Goal: Register for event/course

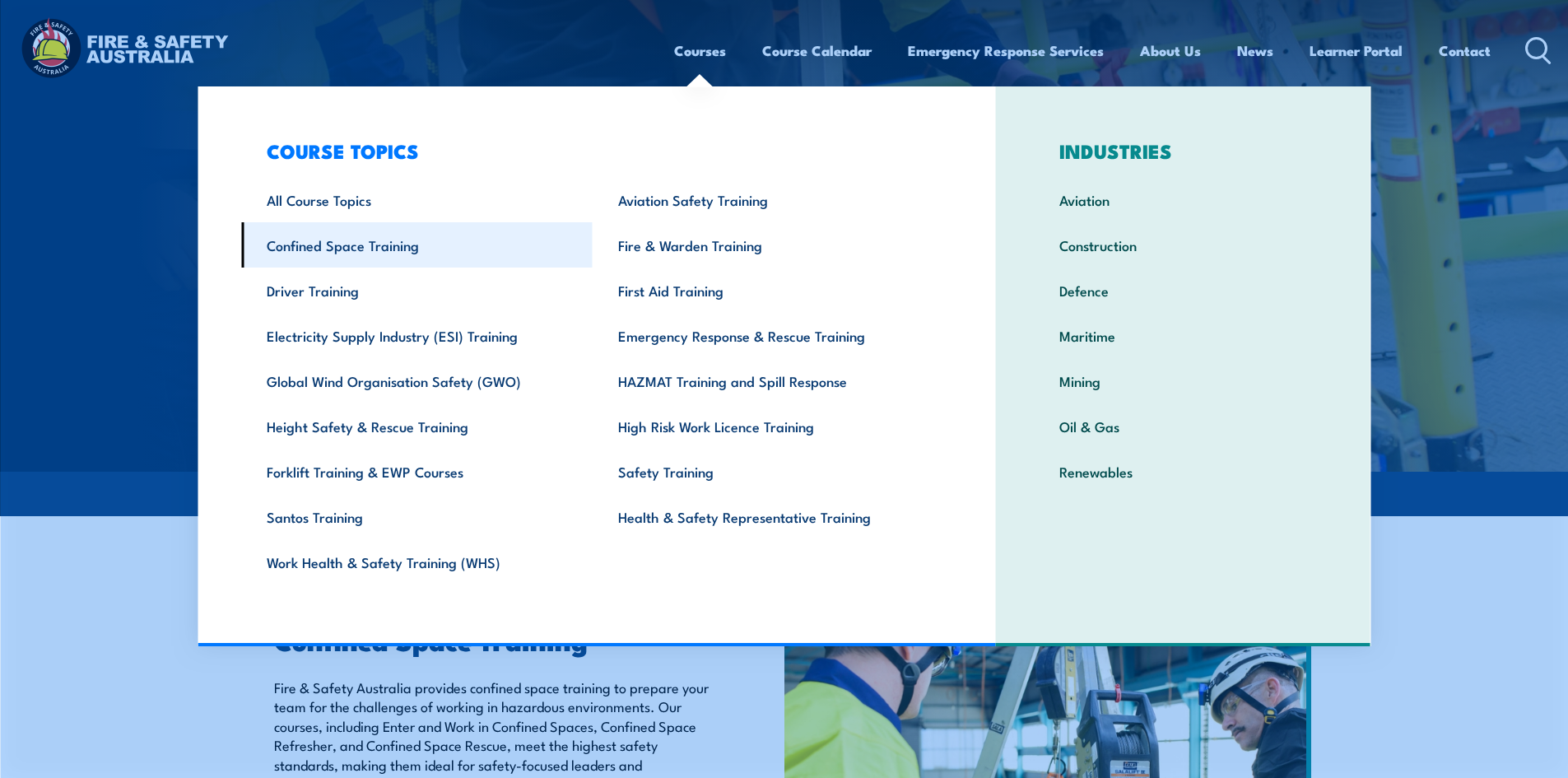
click at [346, 248] on link "Confined Space Training" at bounding box center [417, 245] width 352 height 46
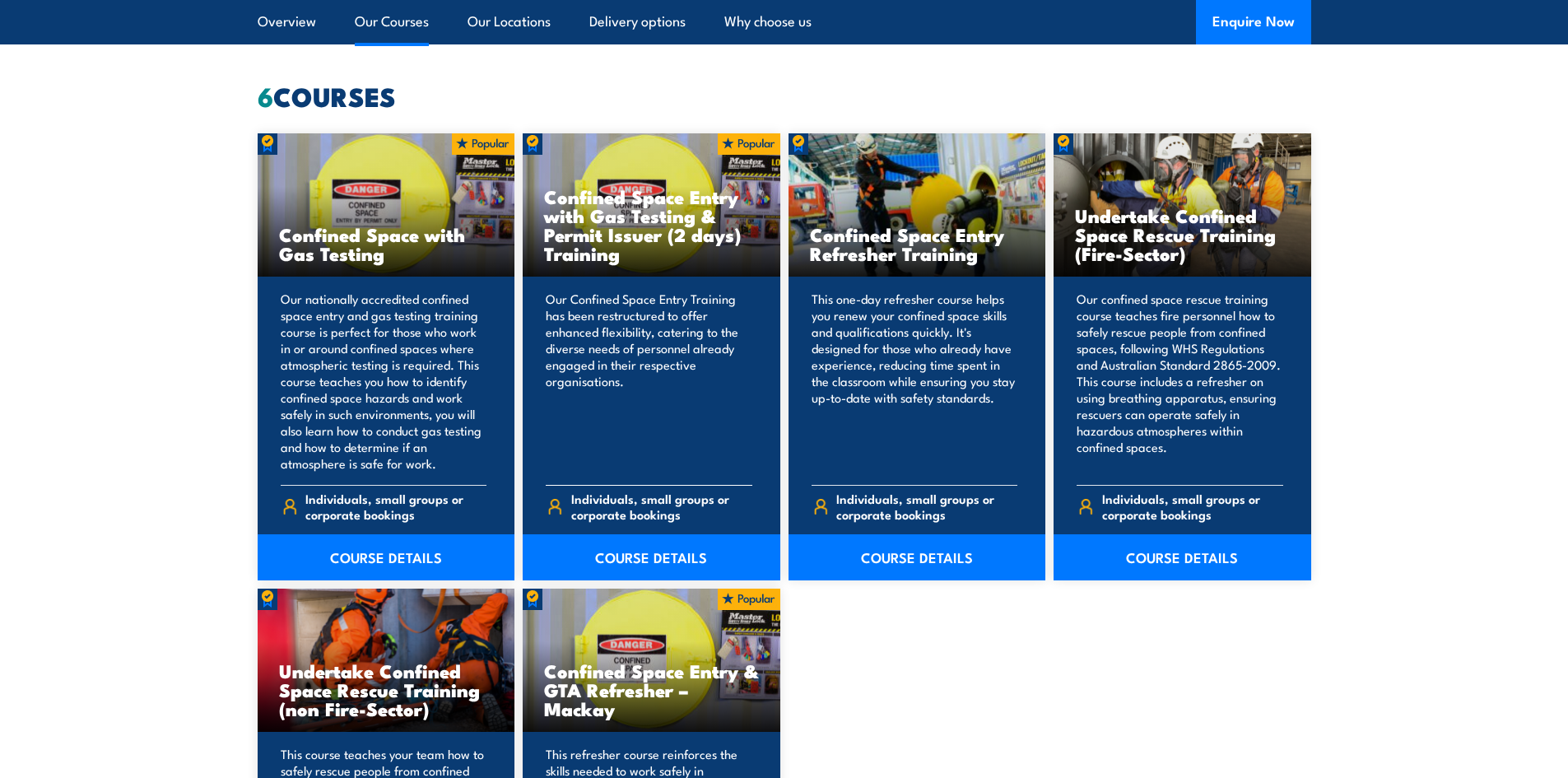
scroll to position [1359, 0]
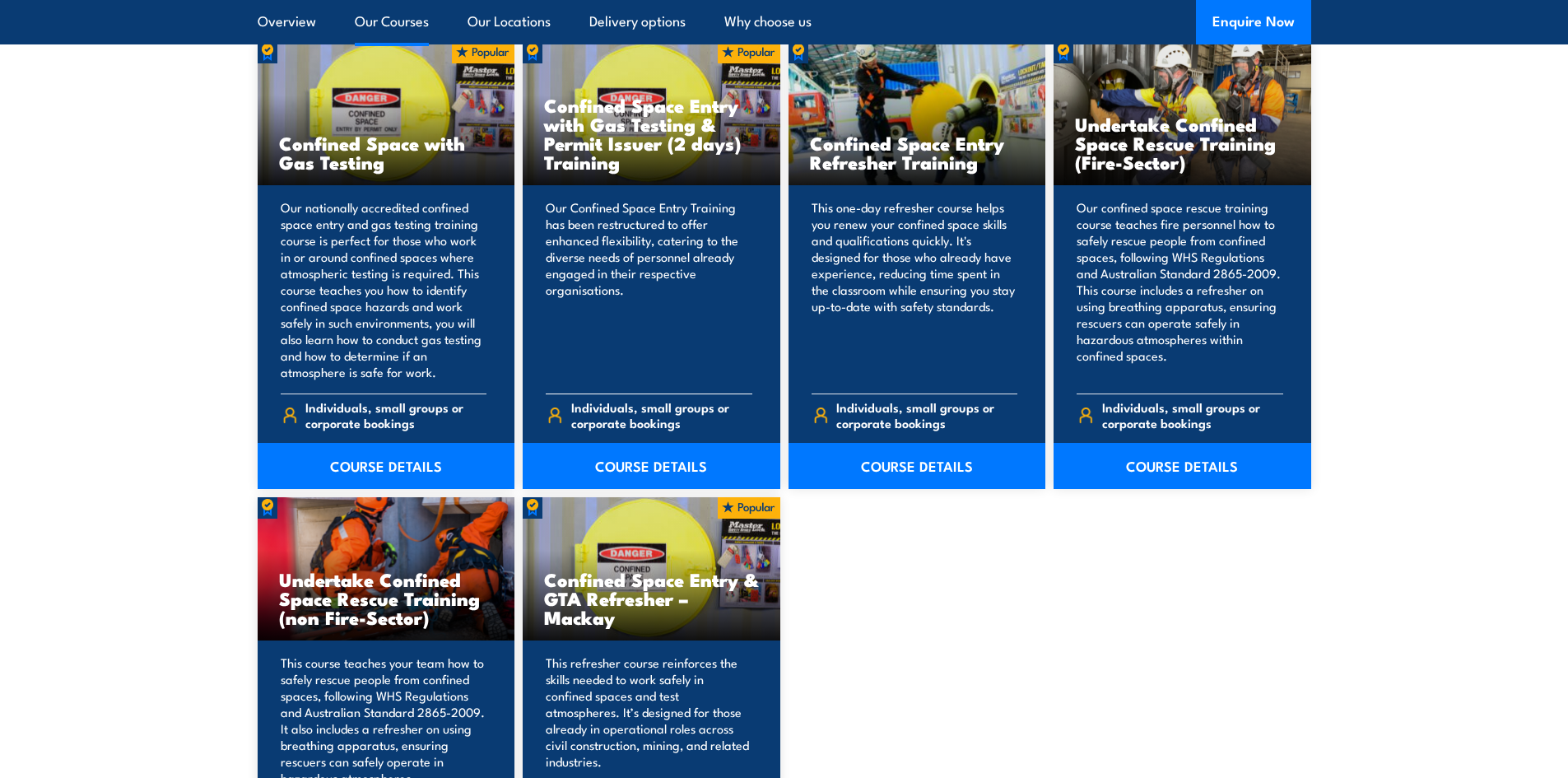
click at [623, 252] on p "Our Confined Space Entry Training has been restructured to offer enhanced flexi…" at bounding box center [649, 289] width 207 height 181
click at [632, 455] on link "COURSE DETAILS" at bounding box center [651, 466] width 258 height 47
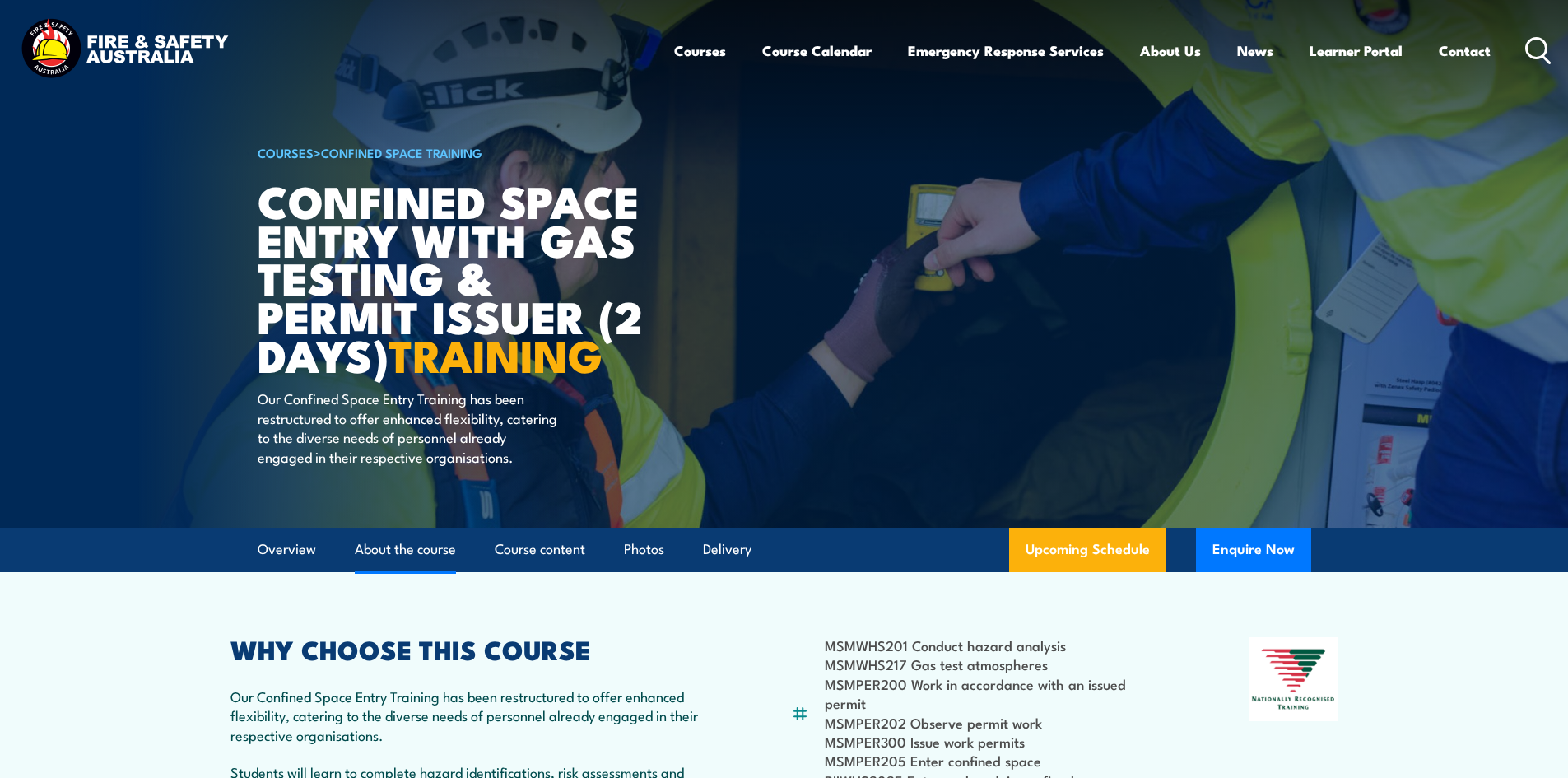
click at [396, 567] on link "About the course" at bounding box center [405, 549] width 101 height 44
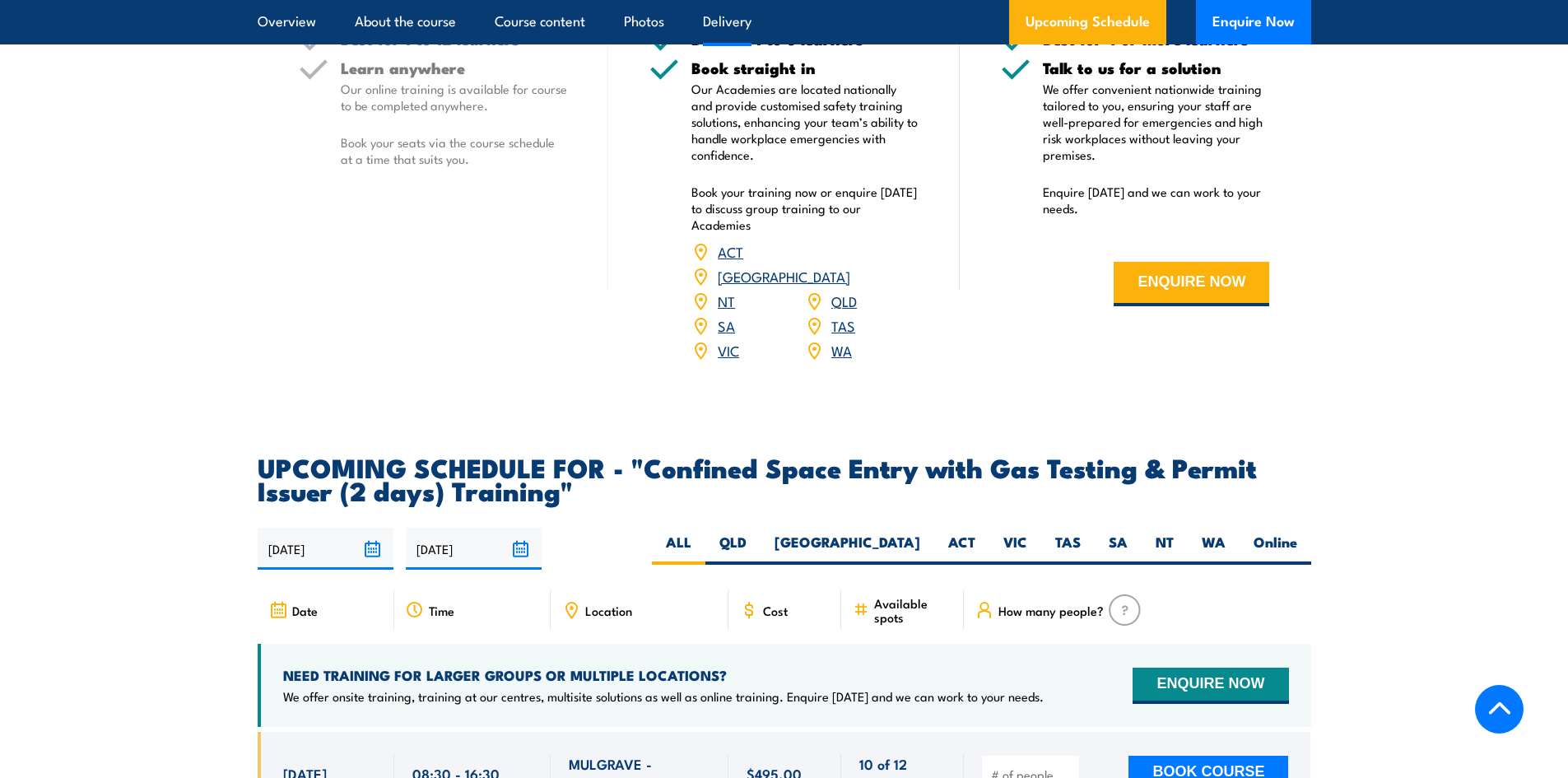
scroll to position [2882, 0]
